Goal: Go to known website: Go to known website

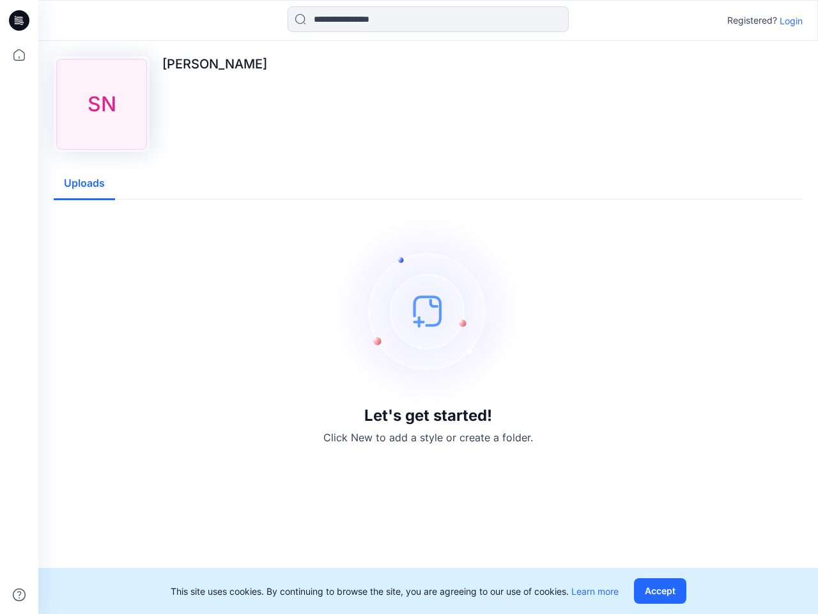
click at [409, 307] on img at bounding box center [428, 311] width 192 height 192
click at [20, 20] on icon at bounding box center [21, 20] width 5 height 1
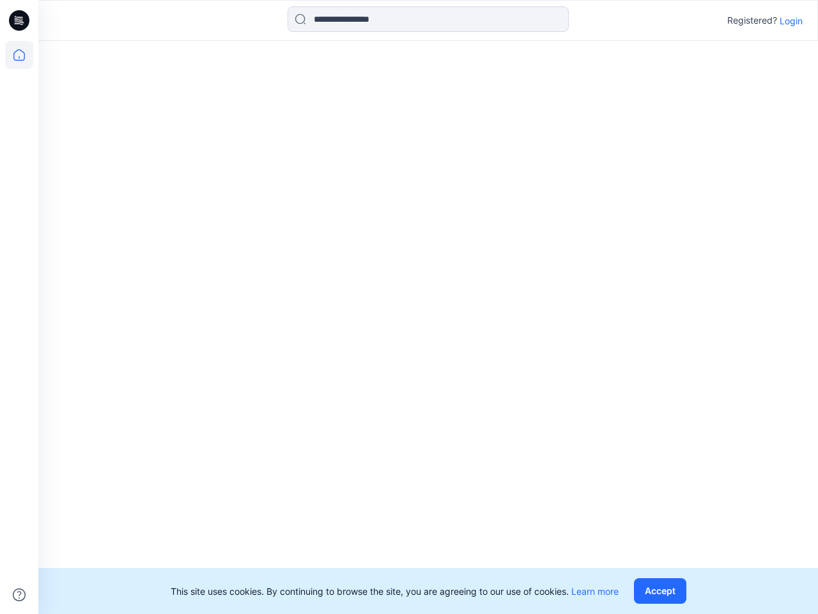
click at [19, 55] on icon at bounding box center [19, 55] width 28 height 28
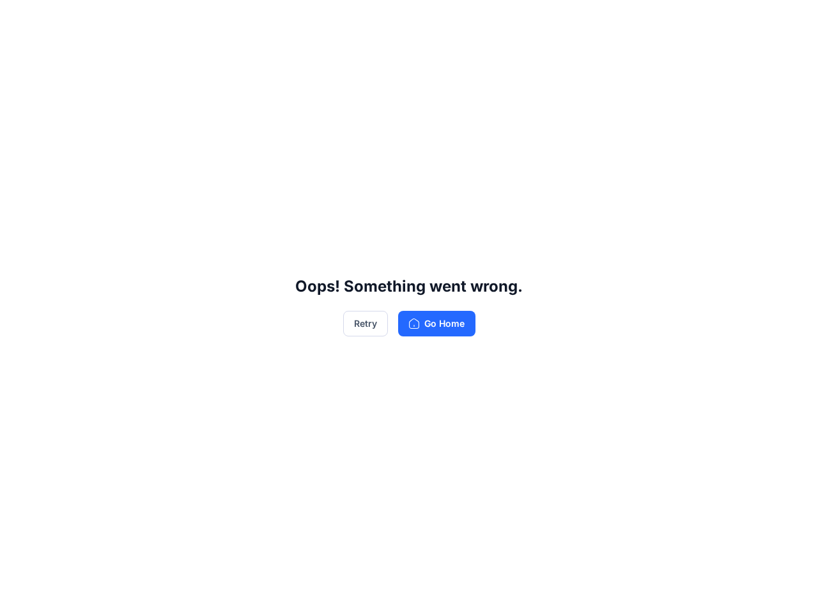
click at [428, 19] on div "Oops! Something went wrong. Retry Go Home" at bounding box center [409, 307] width 818 height 614
click at [792, 20] on div "Oops! Something went wrong. Retry Go Home" at bounding box center [409, 307] width 818 height 614
click at [84, 184] on div "Oops! Something went wrong. Retry Go Home" at bounding box center [409, 307] width 818 height 614
click at [663, 591] on div "Oops! Something went wrong. Retry Go Home" at bounding box center [409, 307] width 818 height 614
